Goal: Task Accomplishment & Management: Use online tool/utility

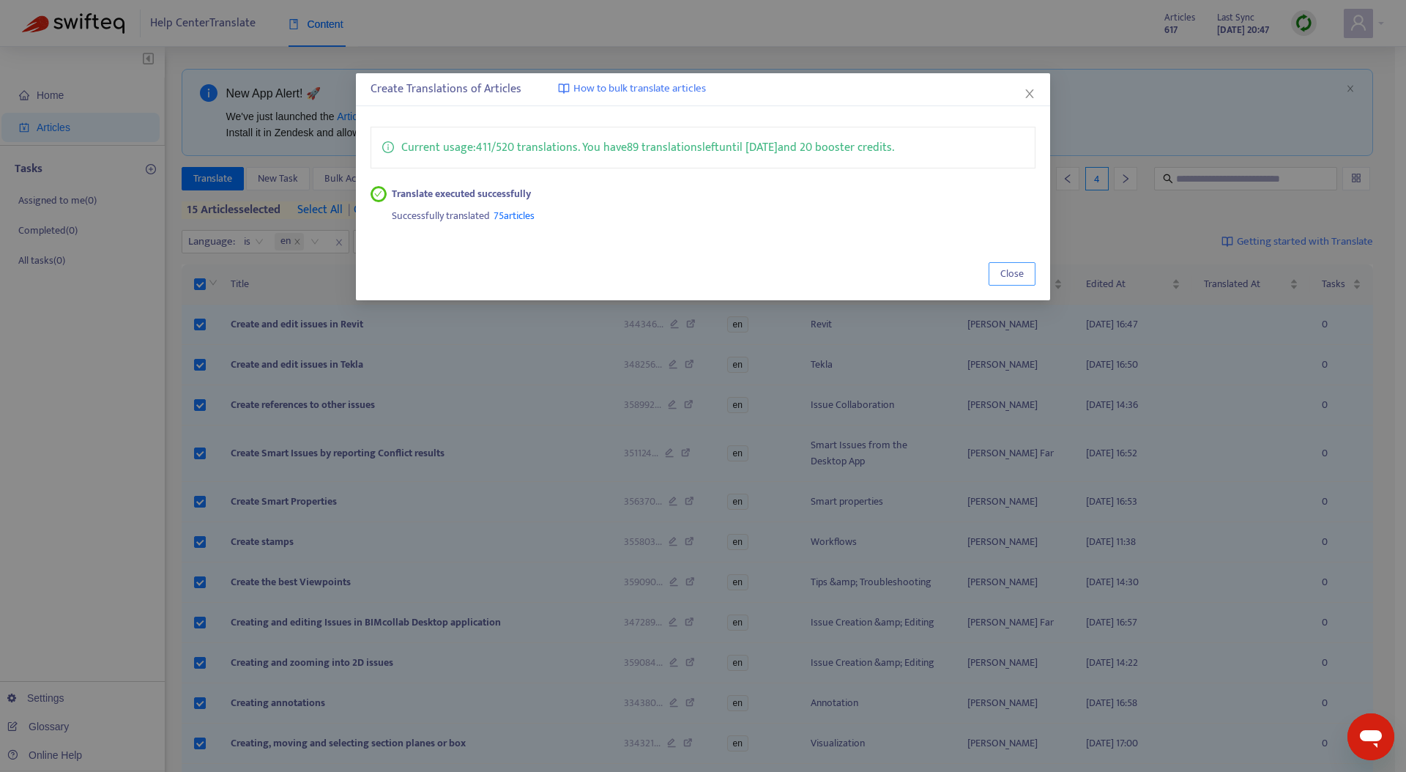
click at [1021, 272] on span "Close" at bounding box center [1011, 274] width 23 height 16
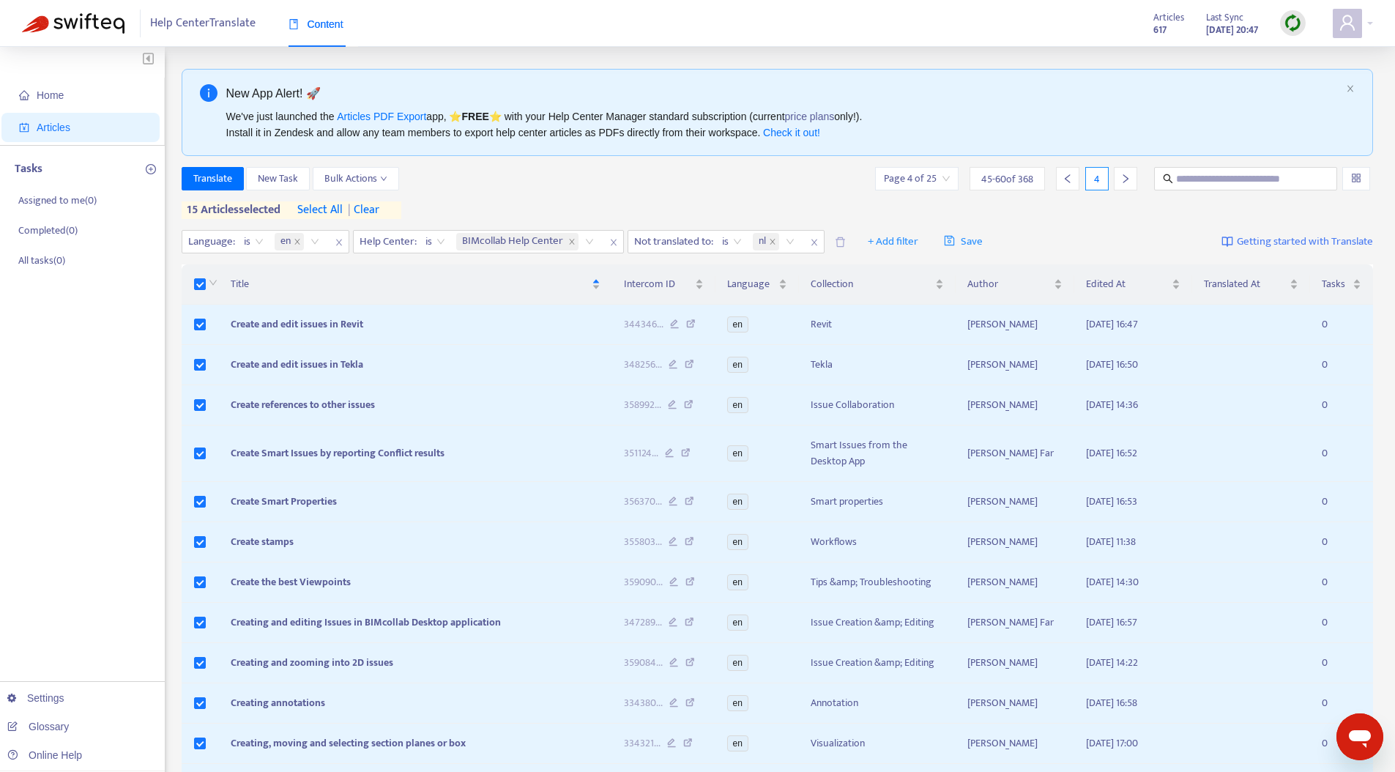
click at [1131, 174] on div at bounding box center [1125, 178] width 23 height 23
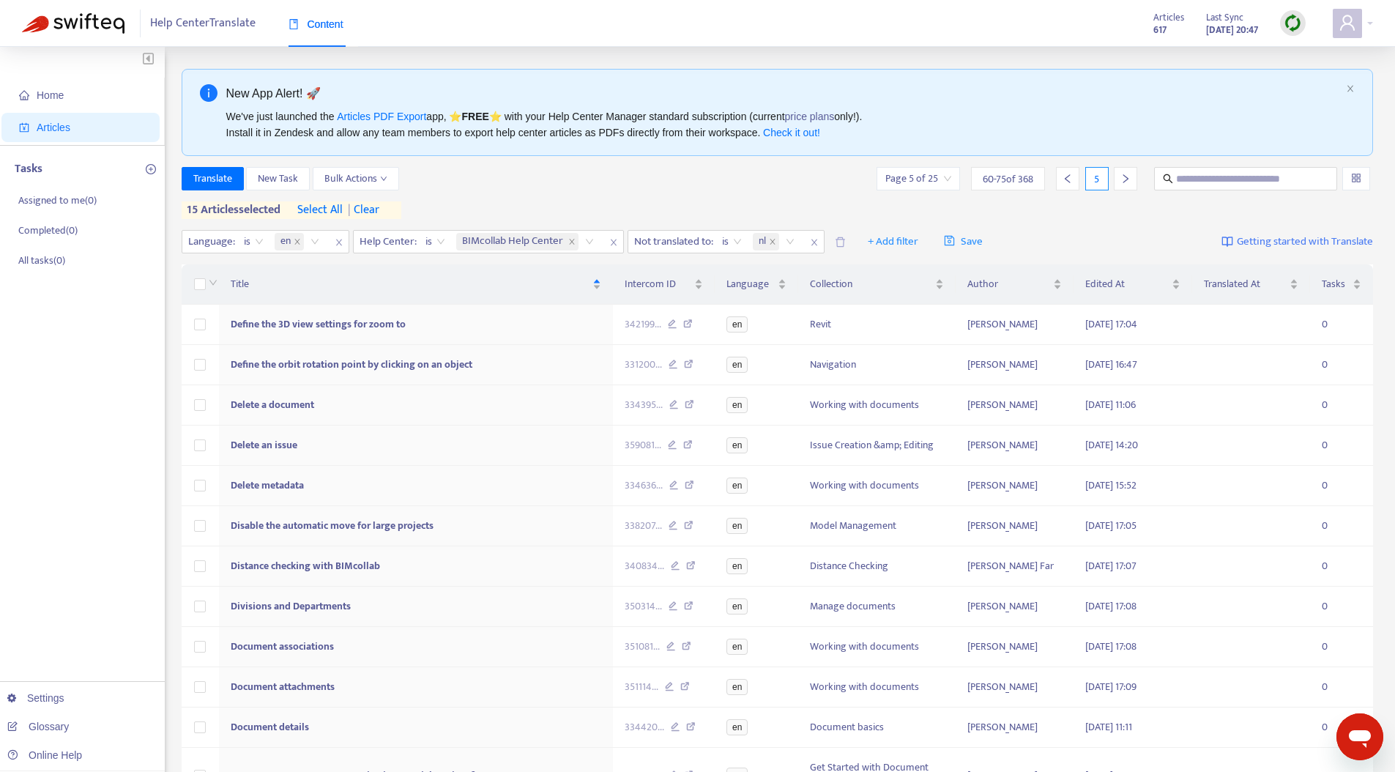
click at [374, 205] on span "| clear" at bounding box center [361, 210] width 37 height 18
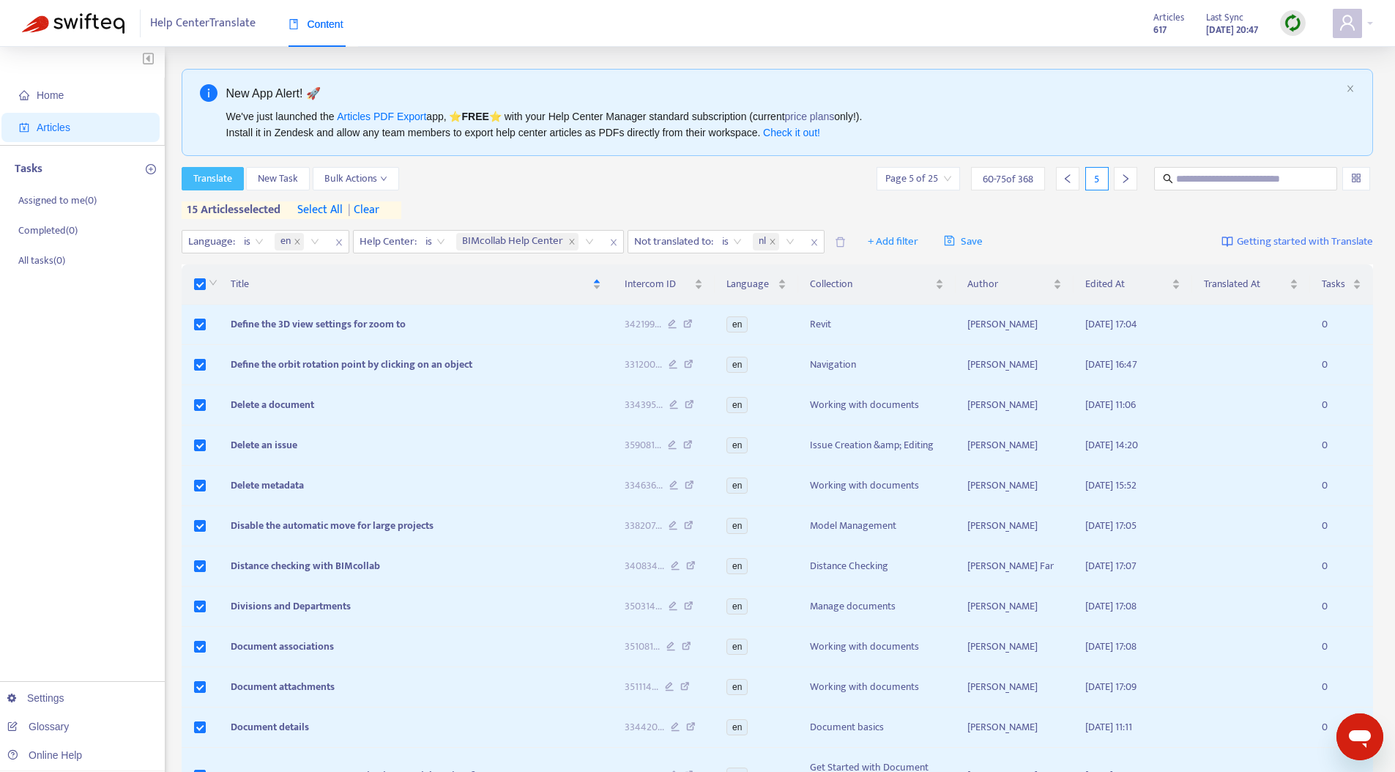
click at [223, 178] on span "Translate" at bounding box center [212, 179] width 39 height 16
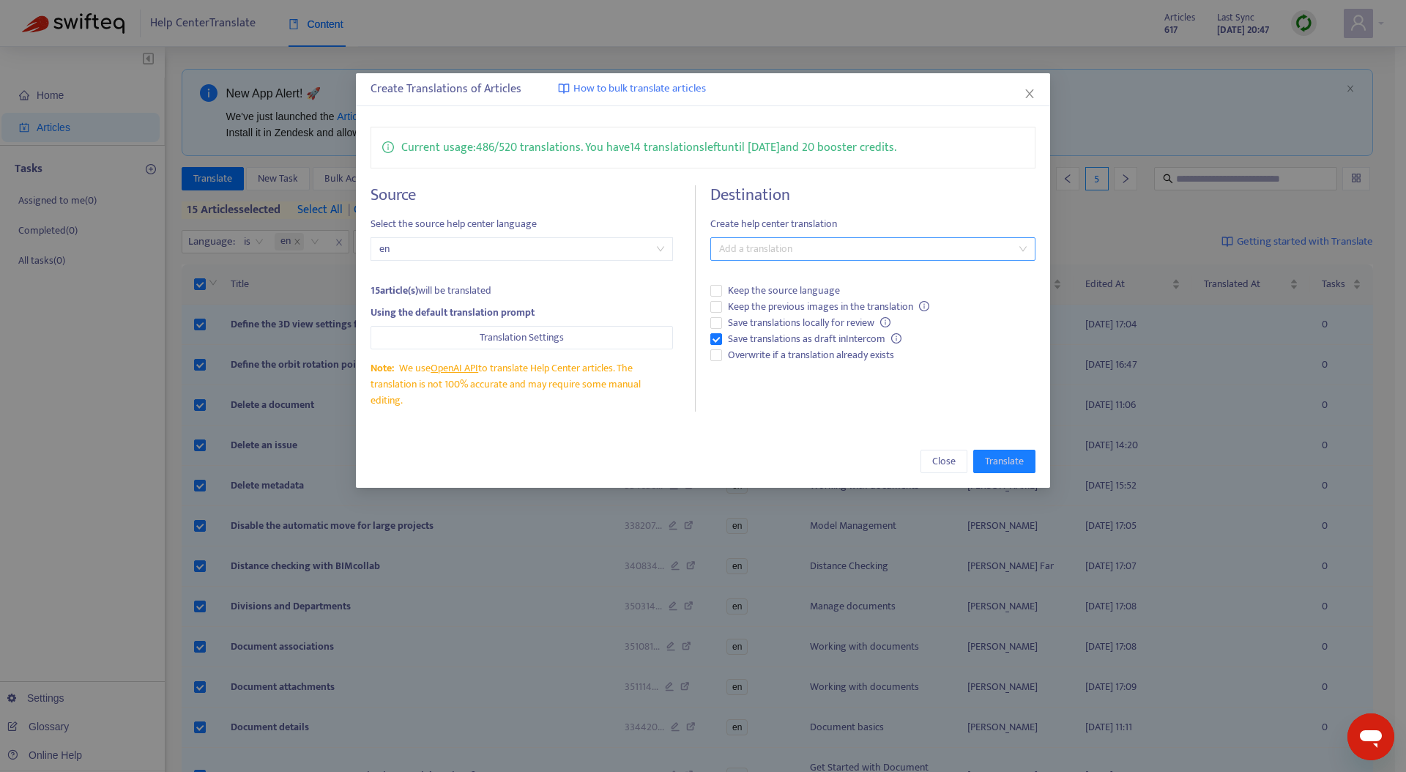
click at [805, 253] on div at bounding box center [865, 249] width 303 height 18
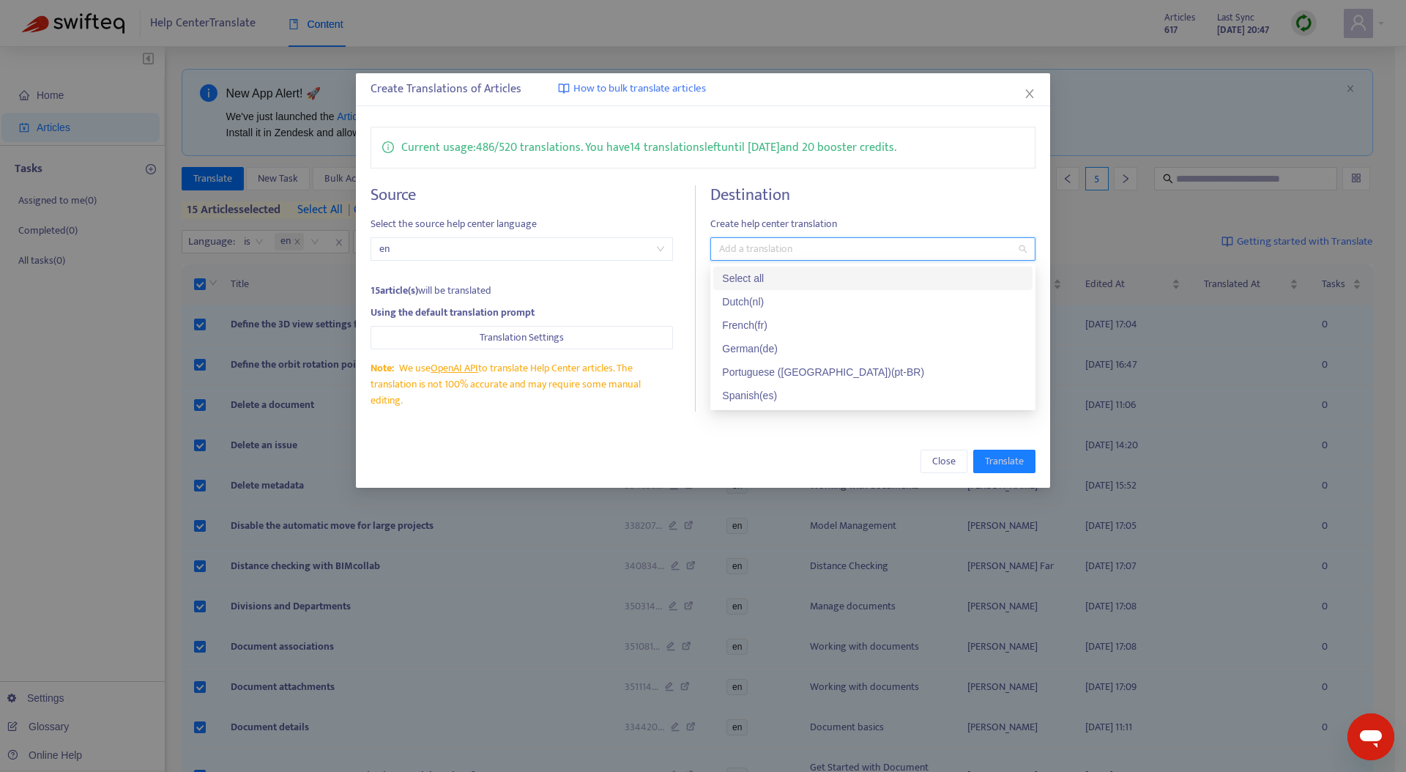
click at [753, 285] on div "Select all" at bounding box center [873, 278] width 302 height 16
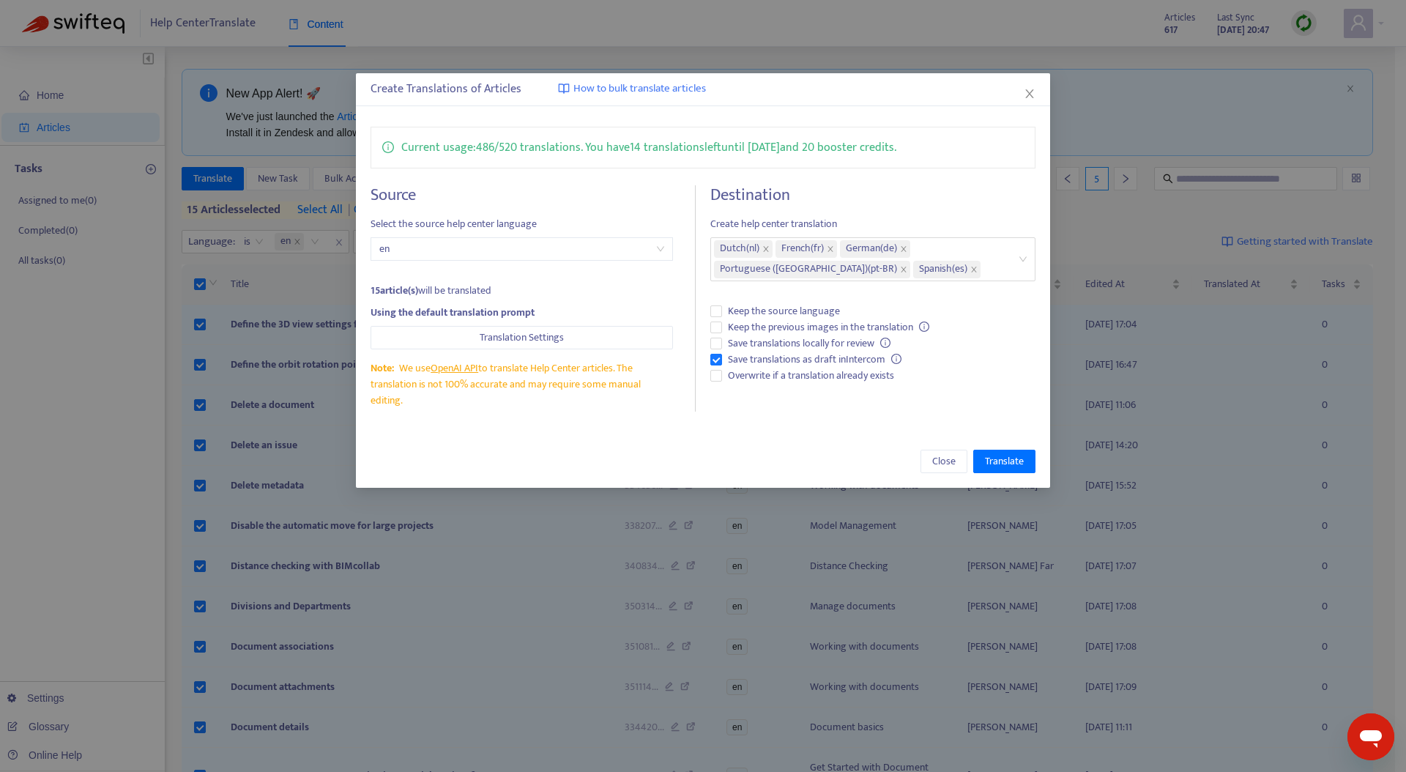
click at [635, 461] on div "Close Translate" at bounding box center [704, 461] width 666 height 23
click at [1011, 458] on span "Translate" at bounding box center [1004, 461] width 39 height 16
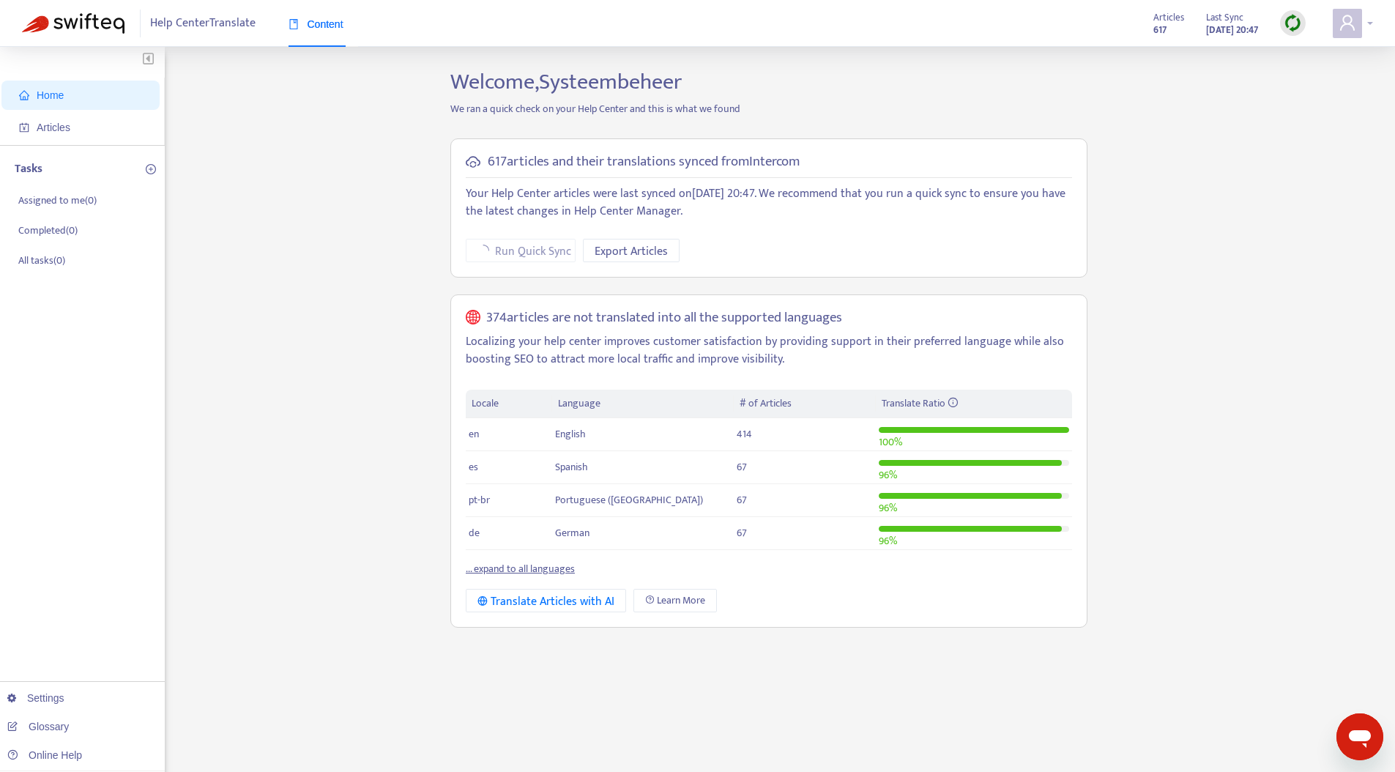
click at [1367, 20] on div at bounding box center [1353, 23] width 40 height 29
click at [1262, 159] on link "Manage Billing" at bounding box center [1243, 162] width 78 height 17
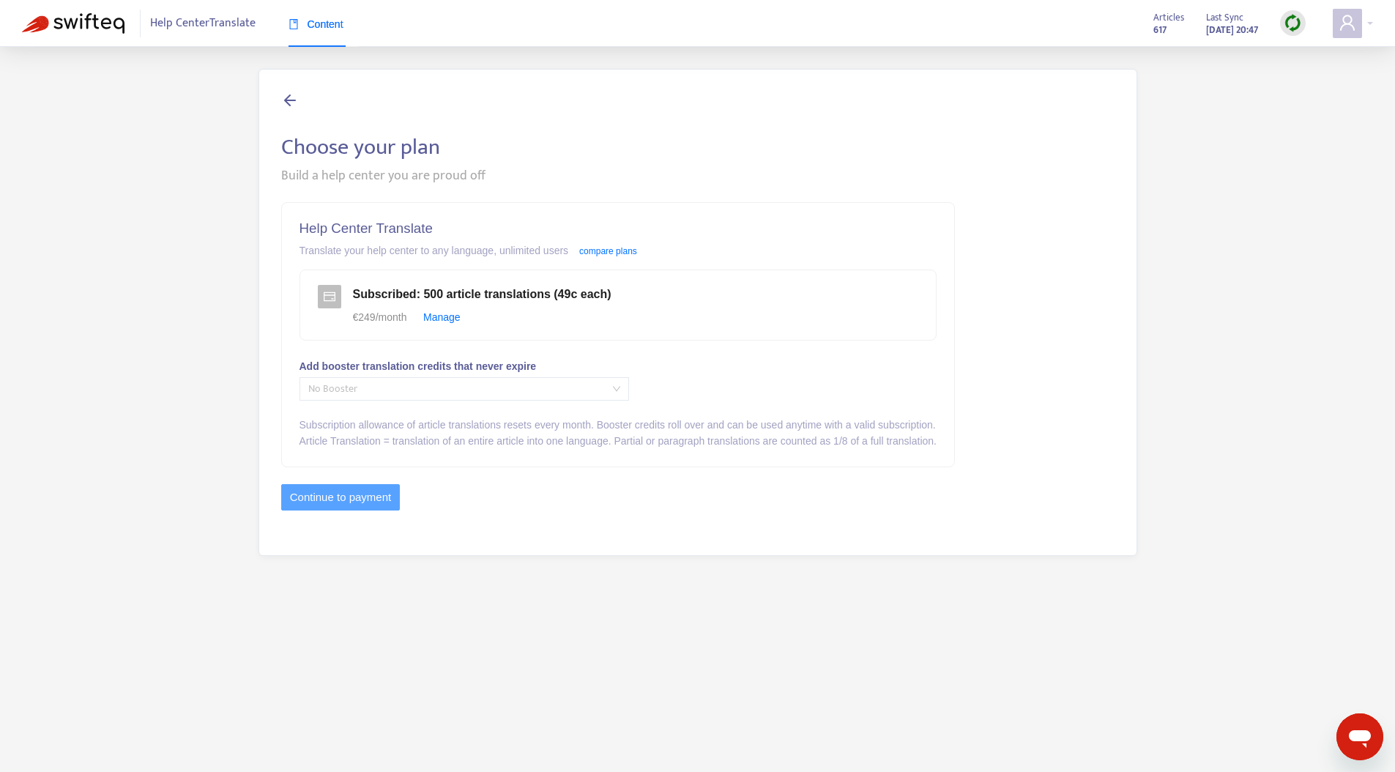
click at [429, 383] on span "No Booster" at bounding box center [464, 389] width 312 height 22
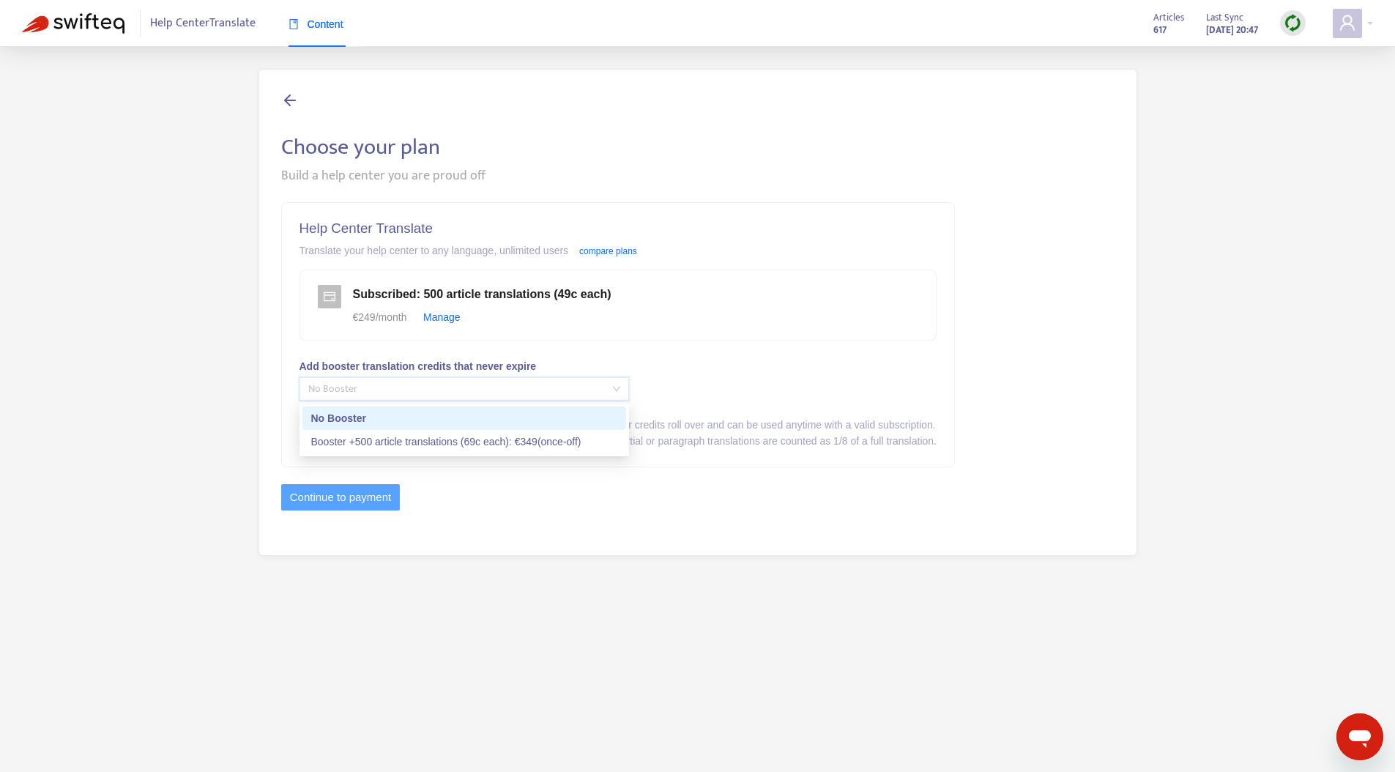
click at [161, 379] on div "Choose your plan Build a help center you are proud off Help Center Translate Tr…" at bounding box center [697, 312] width 1351 height 487
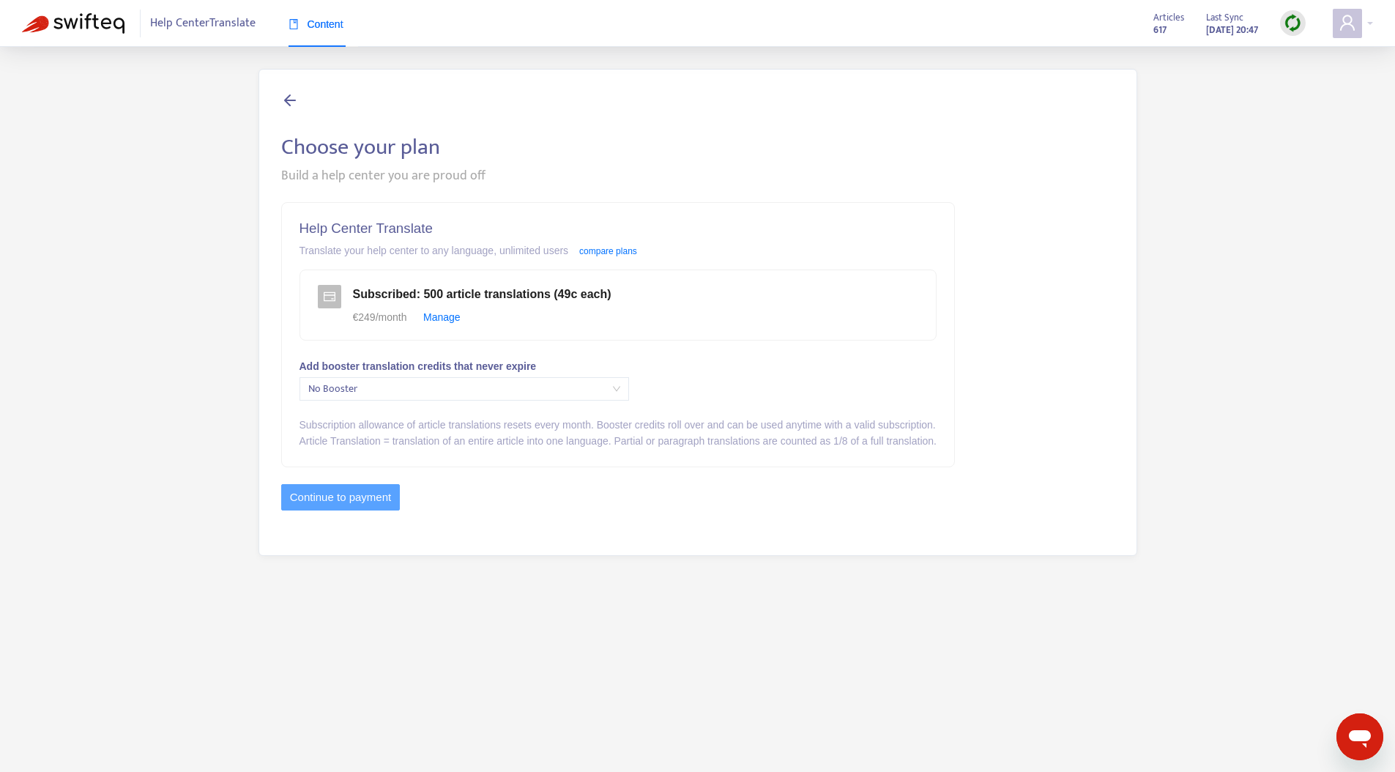
click at [289, 94] on icon at bounding box center [290, 100] width 18 height 18
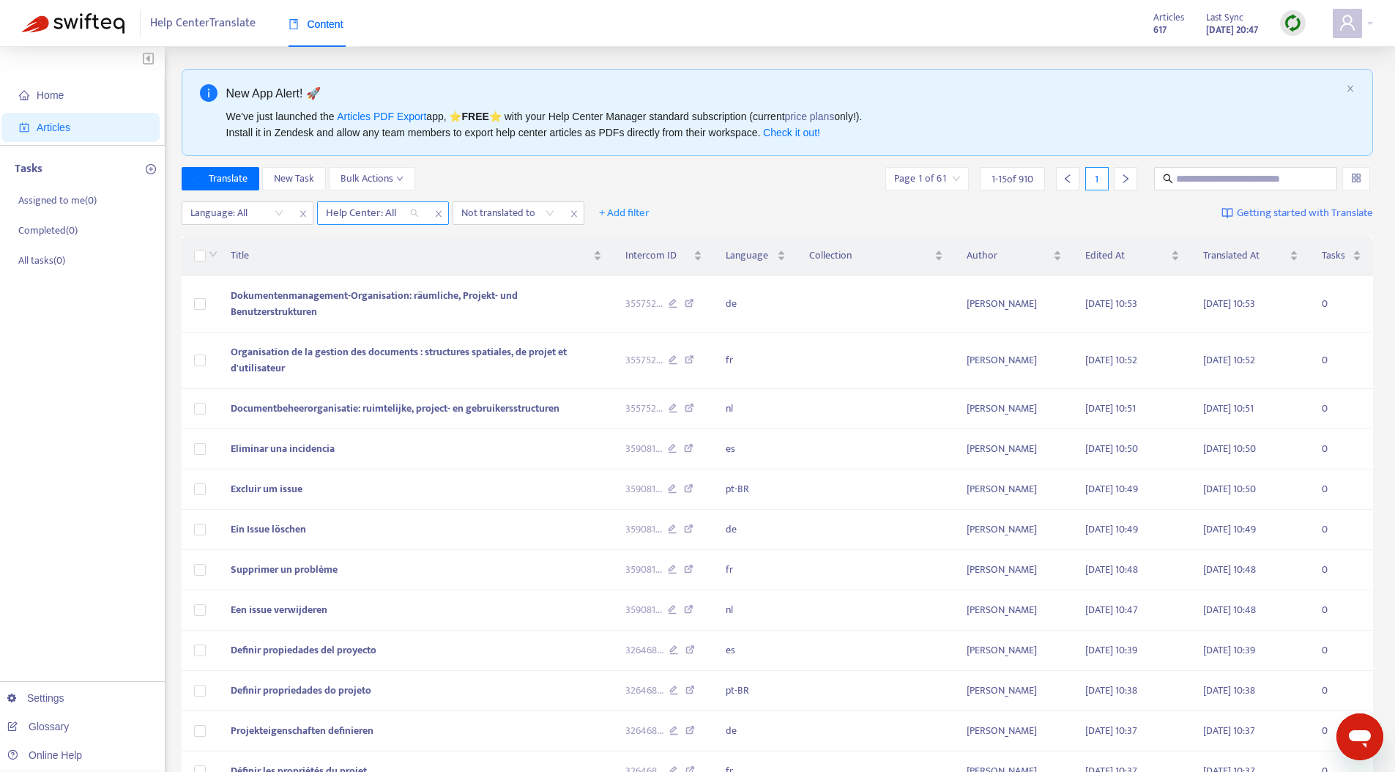
click at [373, 213] on div at bounding box center [365, 213] width 89 height 18
click at [255, 213] on div at bounding box center [229, 213] width 89 height 18
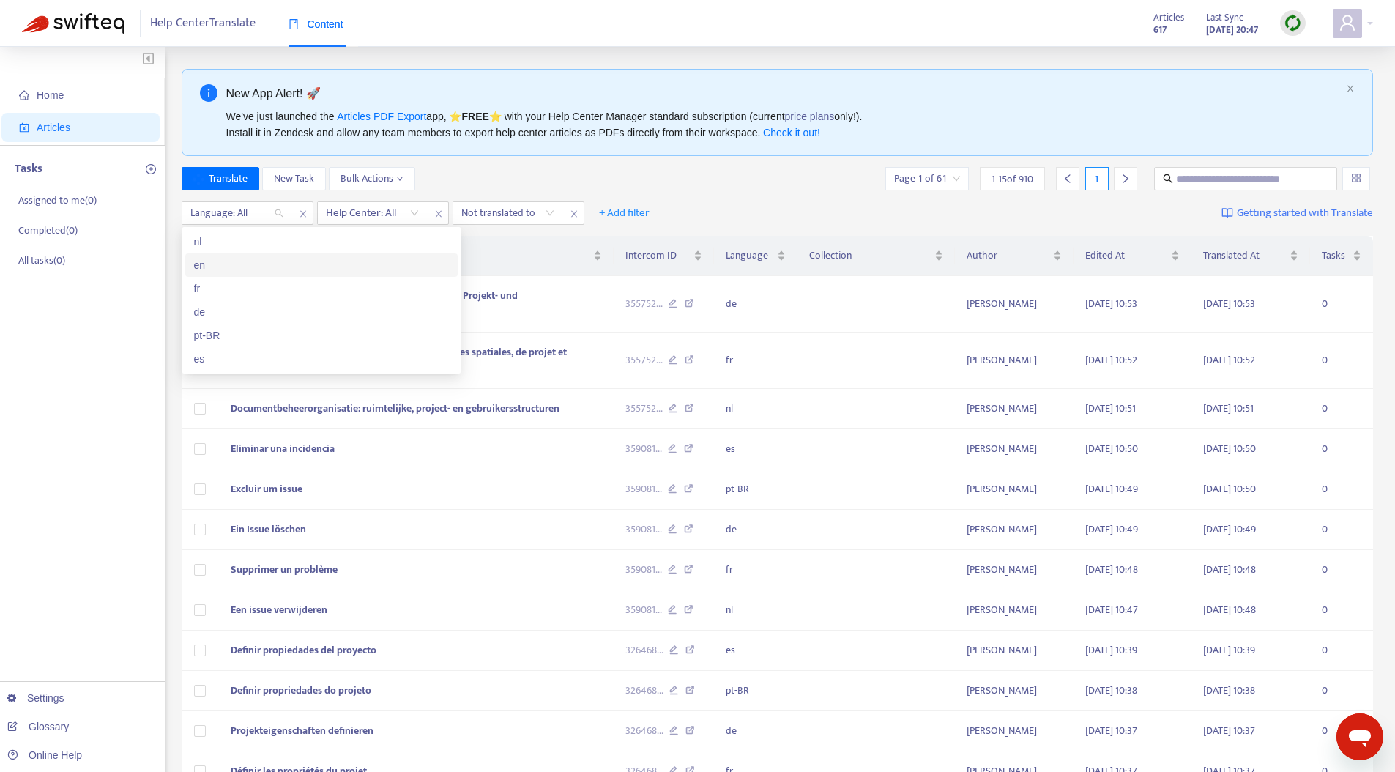
click at [267, 257] on div "en" at bounding box center [321, 265] width 255 height 16
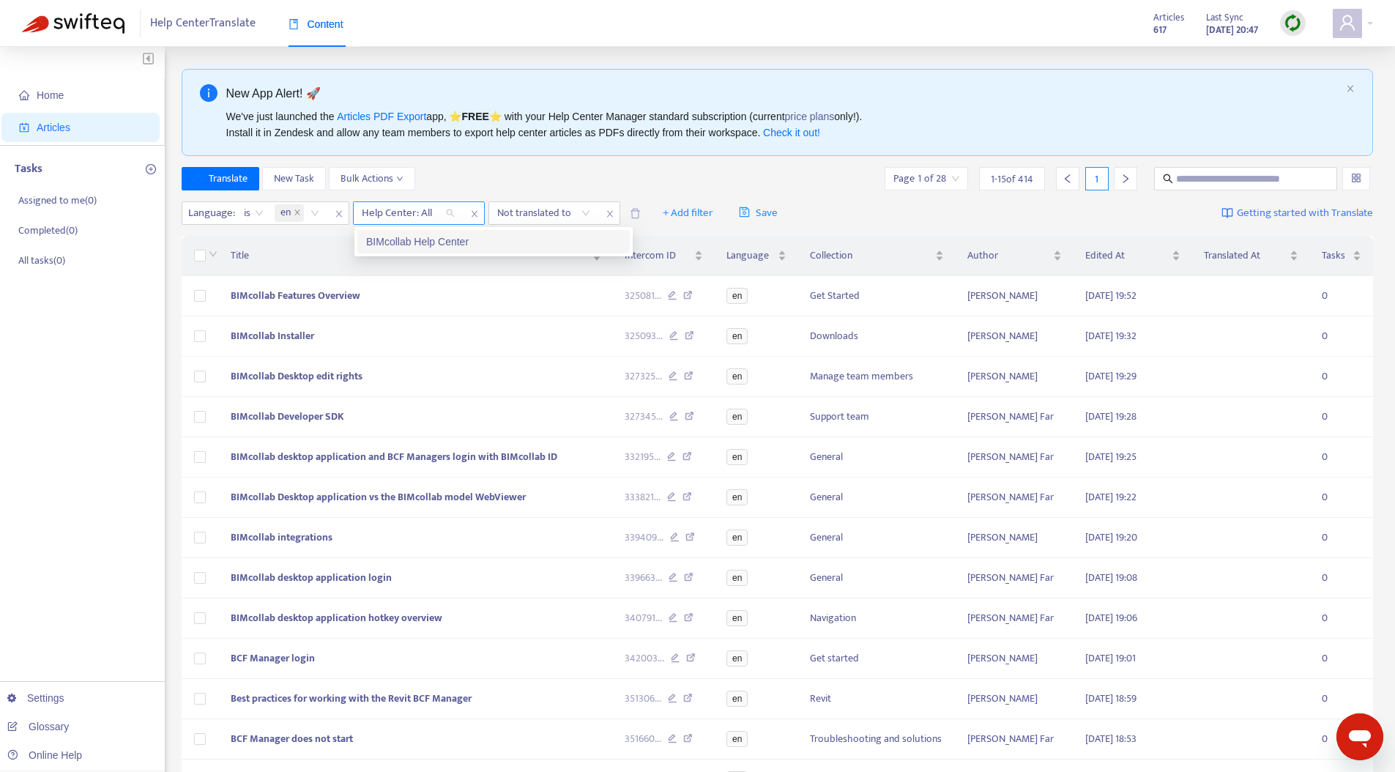
click at [425, 219] on div at bounding box center [401, 213] width 89 height 18
click at [425, 236] on div "BIMcollab Help Center" at bounding box center [493, 242] width 255 height 16
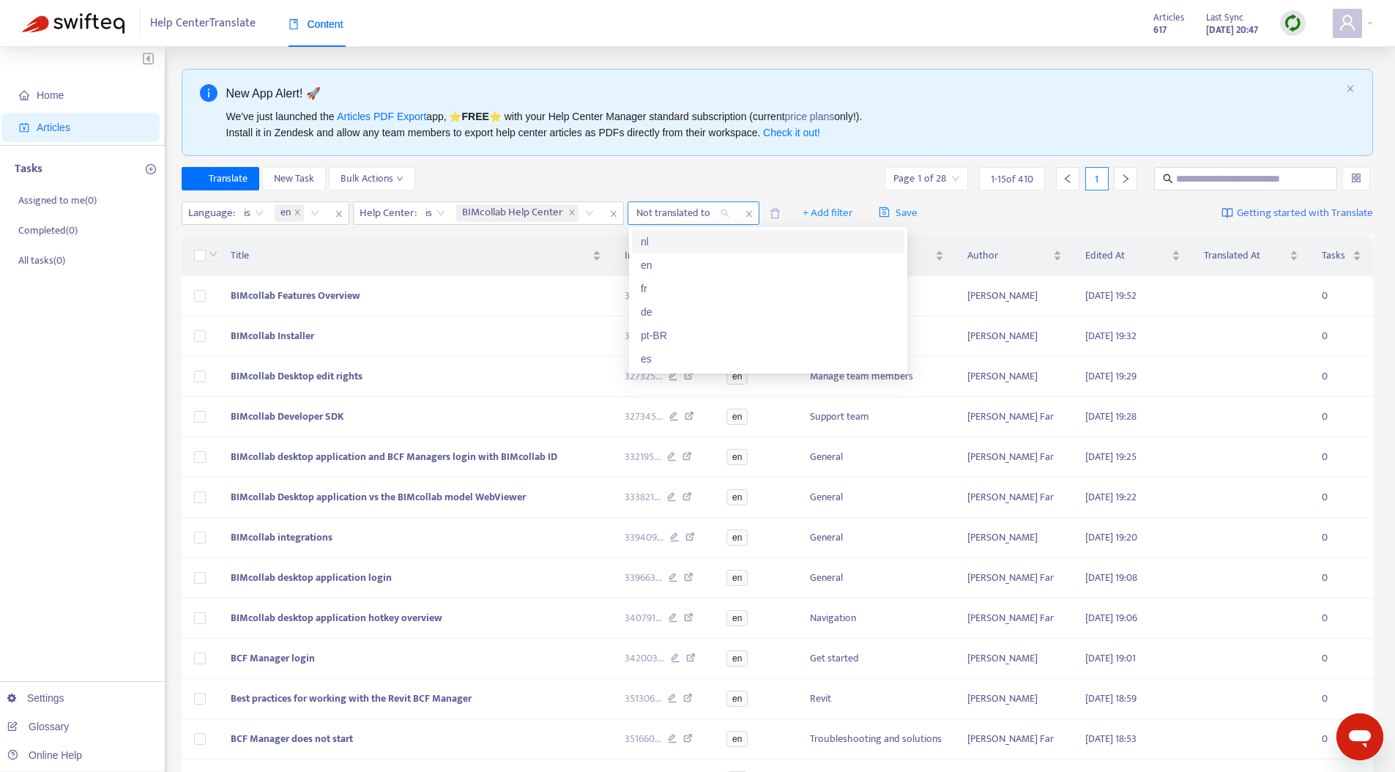
click at [682, 209] on div at bounding box center [675, 213] width 89 height 18
click at [681, 245] on div "nl" at bounding box center [768, 242] width 255 height 16
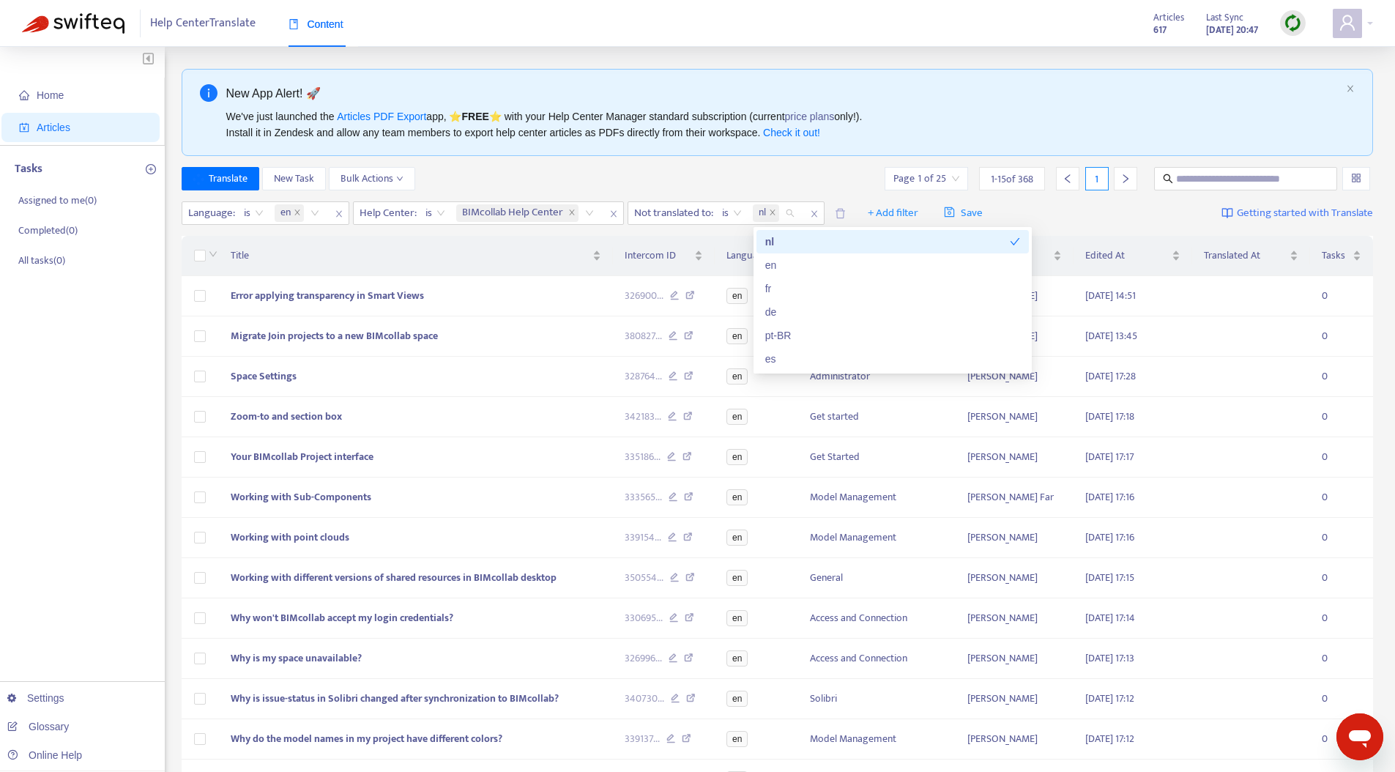
click at [595, 179] on div "Translate New Task Bulk Actions Page 1 of 25 1 - 15 of 368 1" at bounding box center [778, 178] width 1192 height 23
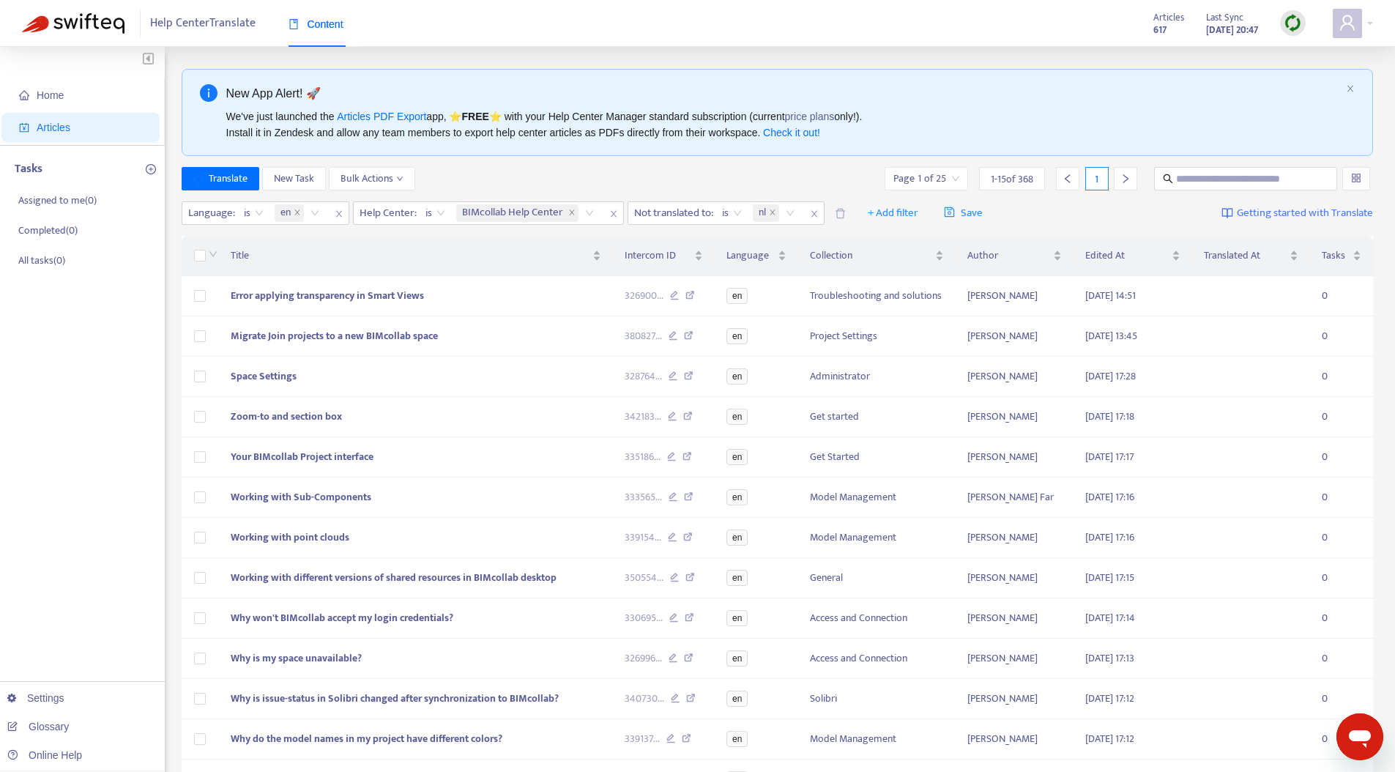
click at [1134, 177] on div at bounding box center [1125, 178] width 23 height 23
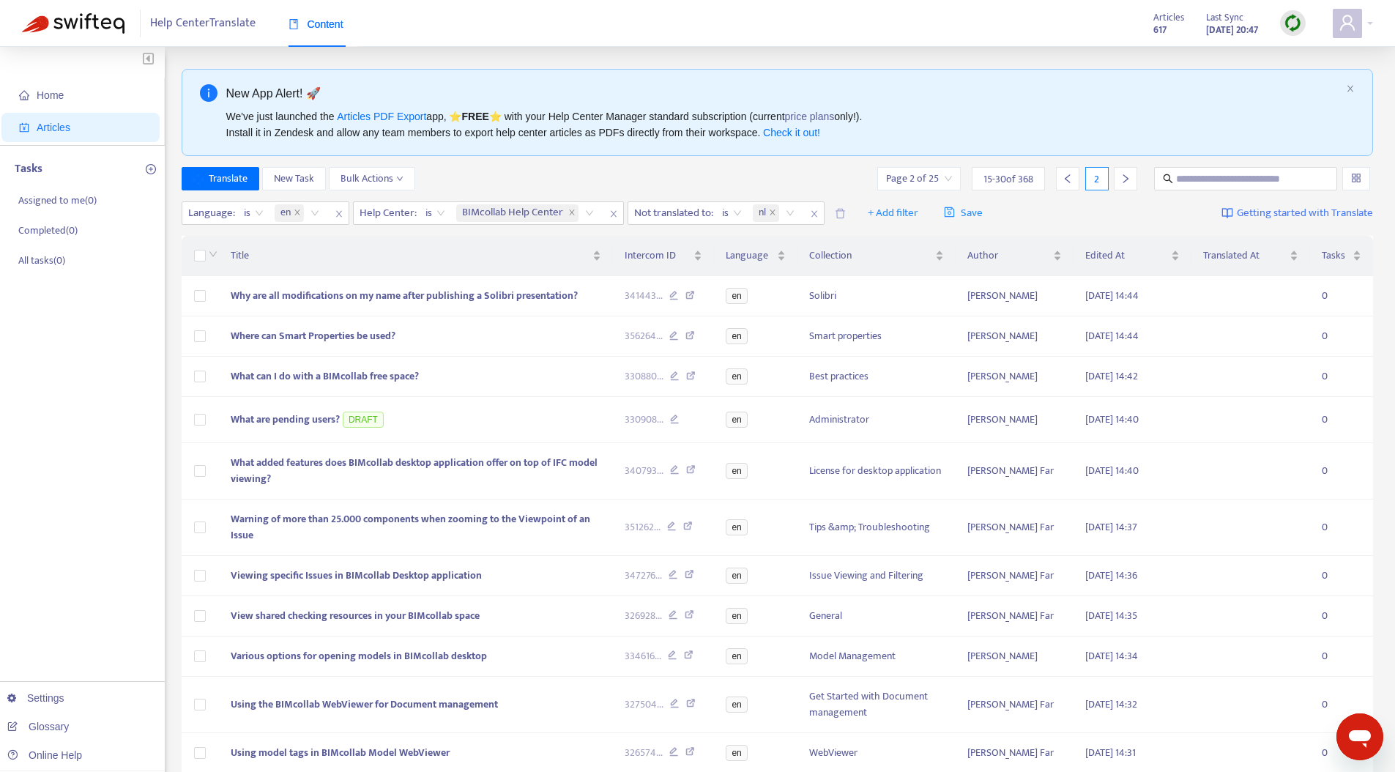
click at [1132, 178] on div at bounding box center [1125, 178] width 23 height 23
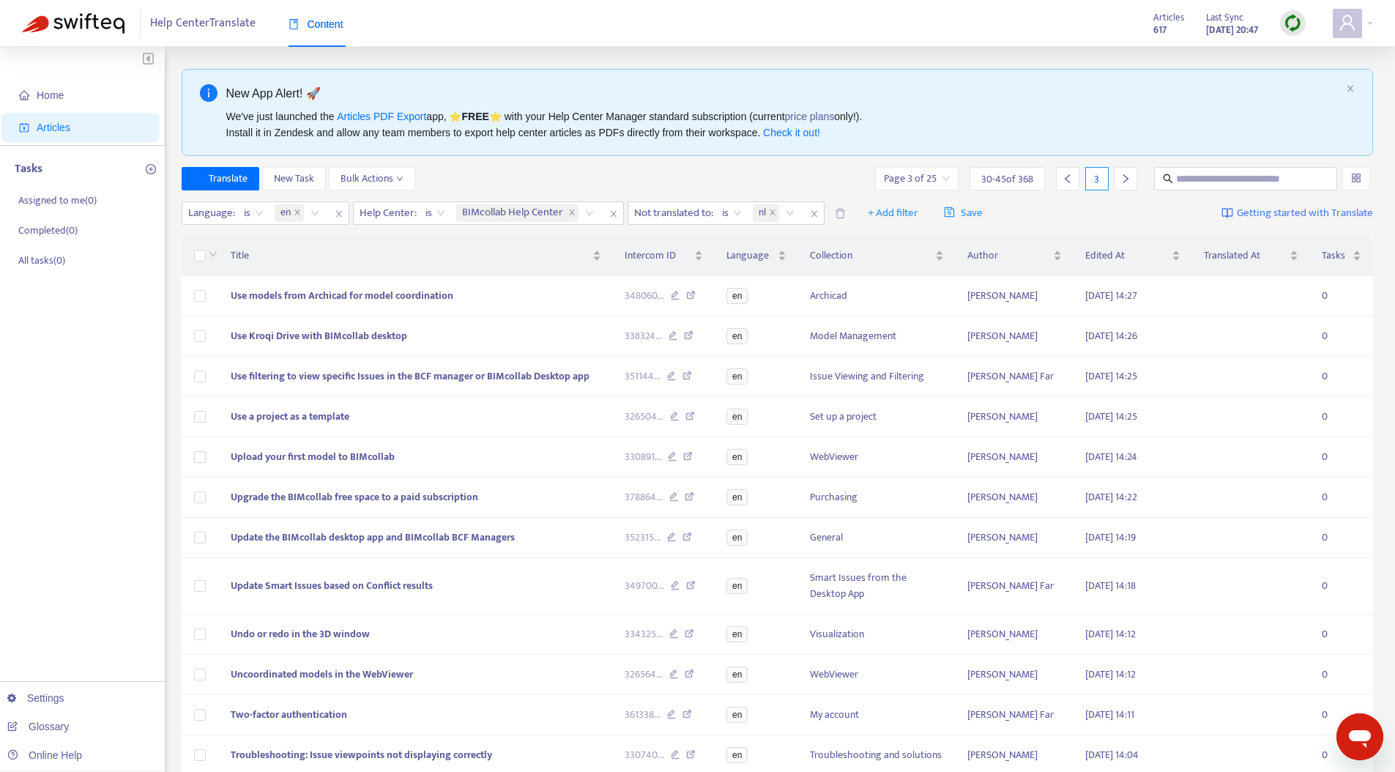
click at [1132, 178] on div at bounding box center [1125, 178] width 23 height 23
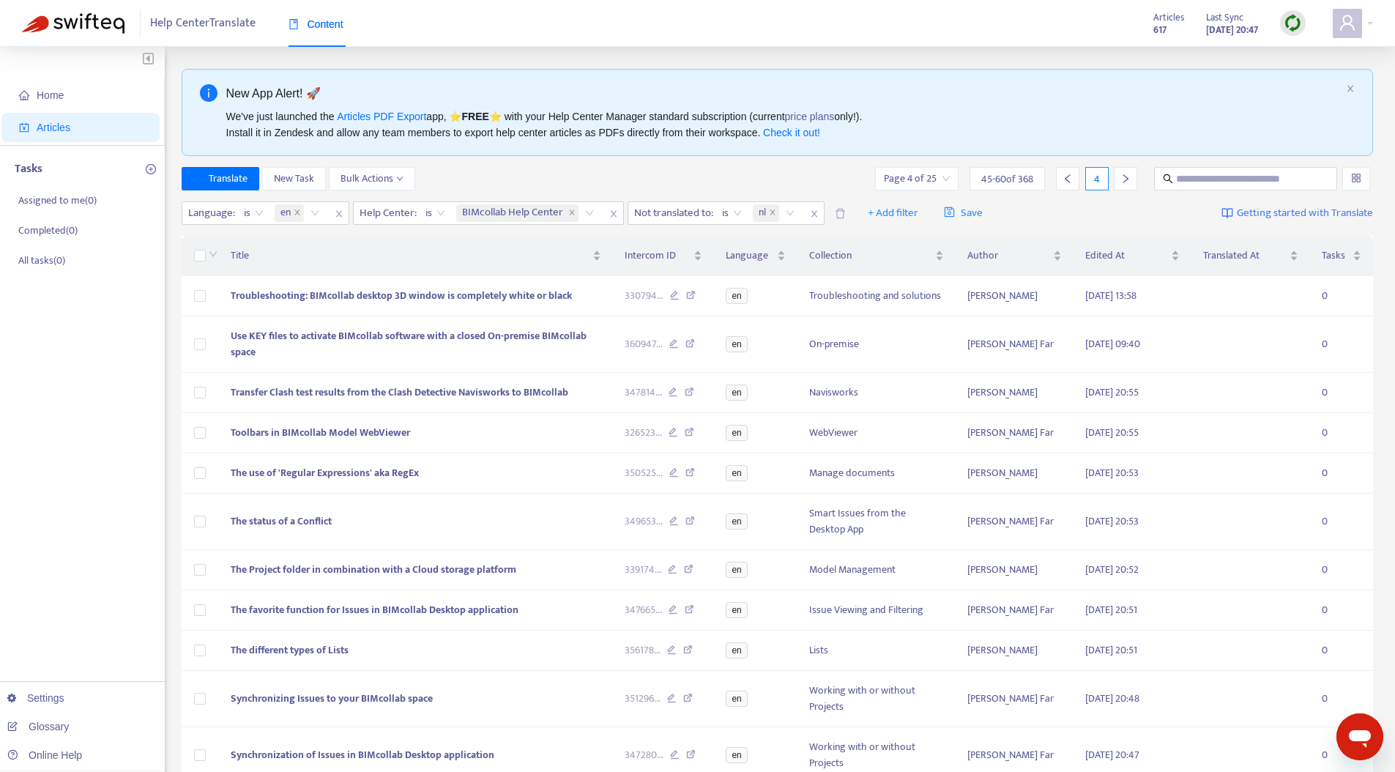
click at [1068, 179] on icon "left" at bounding box center [1067, 179] width 10 height 10
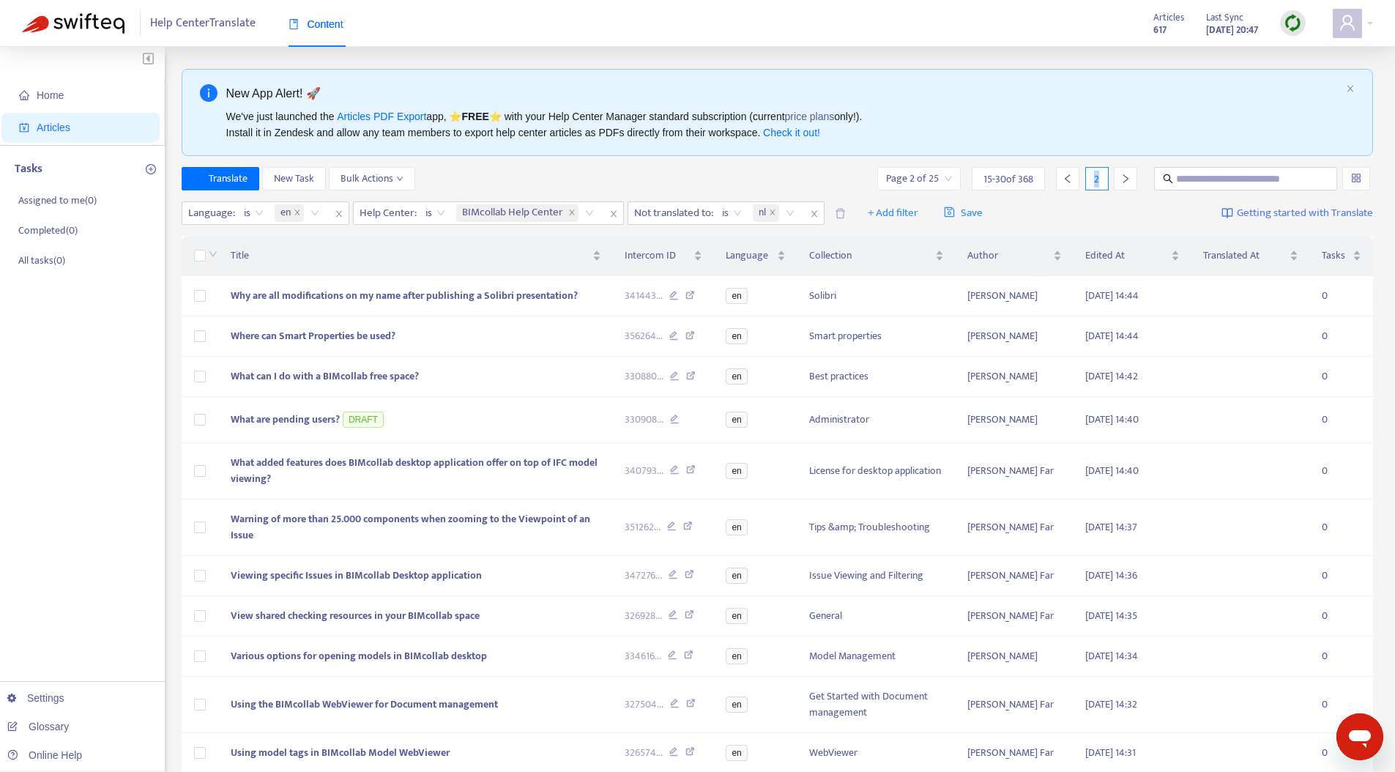
click at [1068, 179] on icon "left" at bounding box center [1067, 179] width 10 height 10
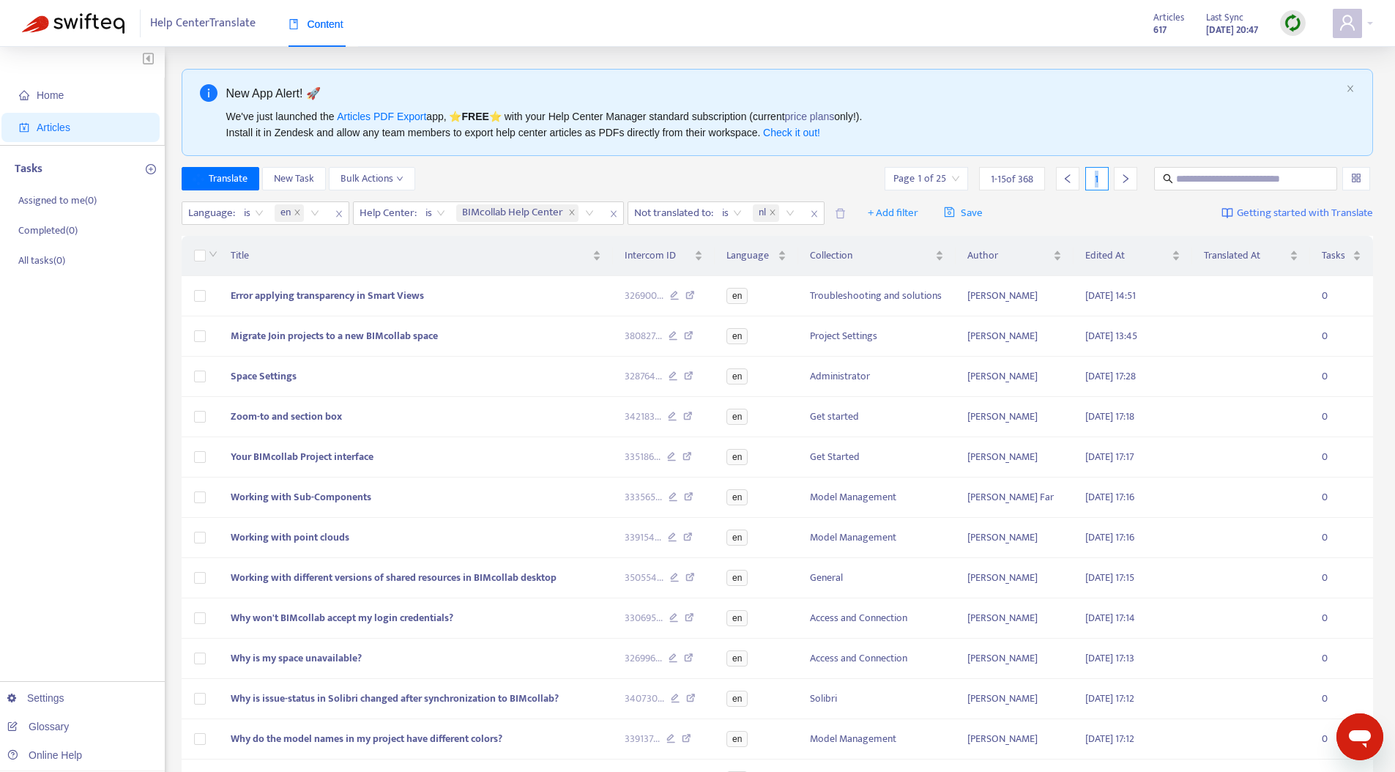
click at [1068, 179] on icon "left" at bounding box center [1067, 179] width 10 height 10
click at [811, 179] on div "Translate New Task Bulk Actions Page 1 of 25 1 - 15 of 368 1" at bounding box center [778, 178] width 1192 height 23
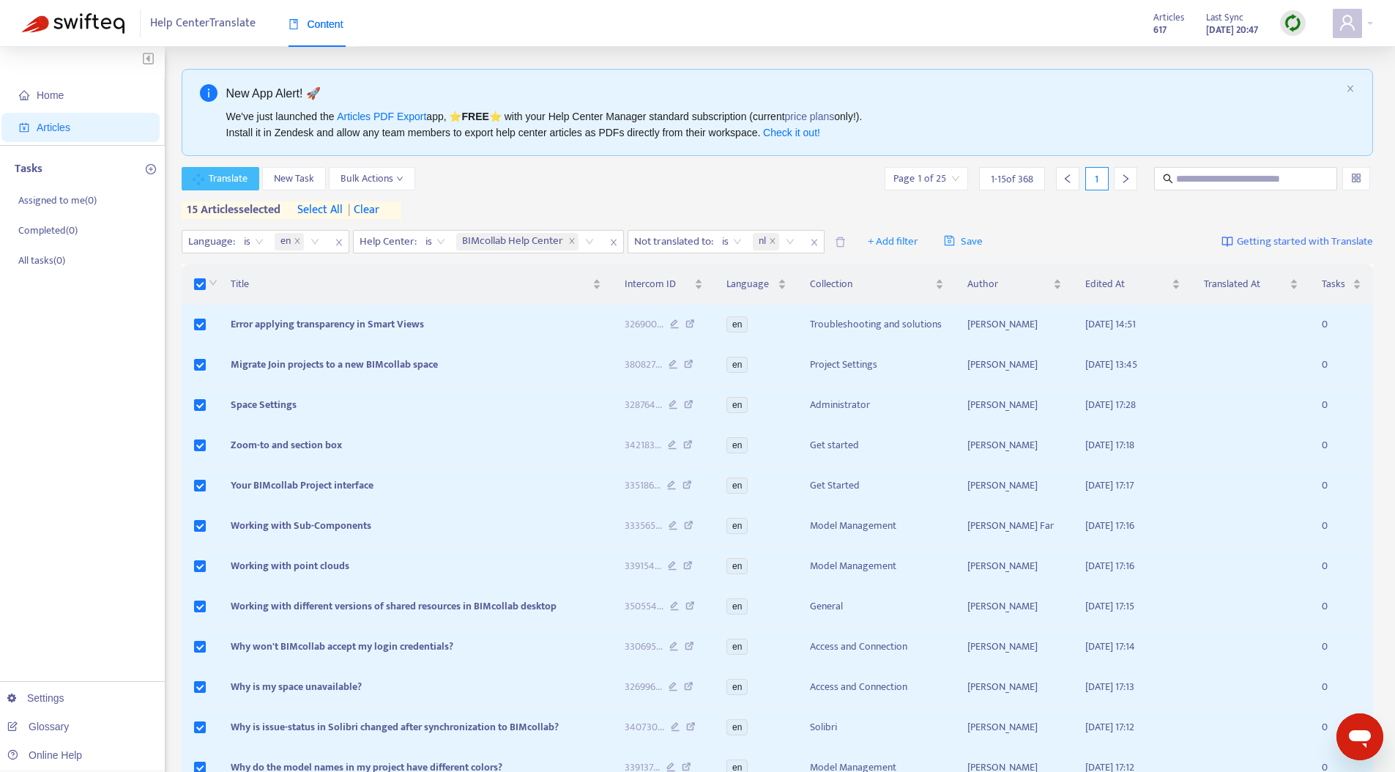
drag, startPoint x: 210, startPoint y: 182, endPoint x: 249, endPoint y: 193, distance: 40.5
click at [201, 208] on div "Translate New Task Bulk Actions Page 1 of 25 1 - 15 of 368 1 15 articles select…" at bounding box center [778, 193] width 1192 height 52
click at [233, 179] on span "Translate" at bounding box center [228, 179] width 39 height 16
